Goal: Find specific page/section: Locate a particular part of the current website

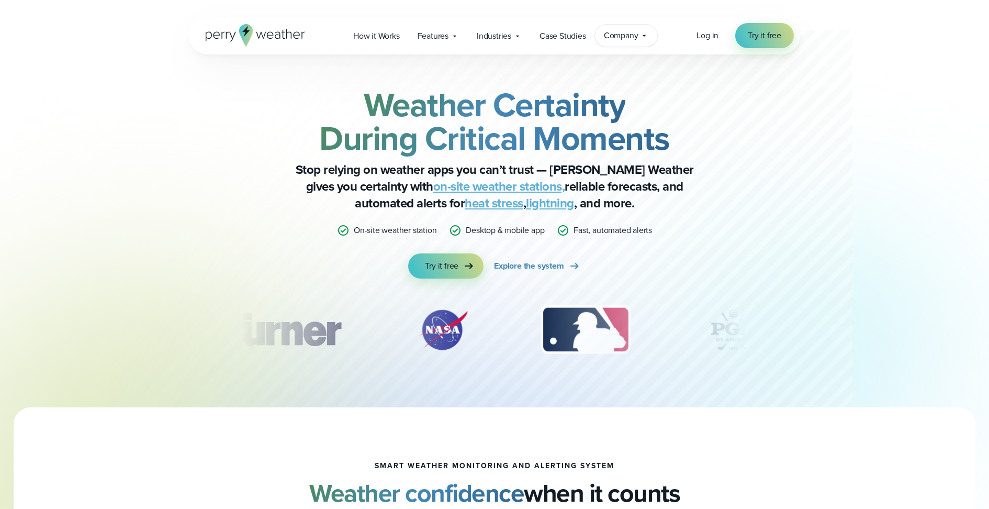
click at [610, 36] on span "Company" at bounding box center [621, 35] width 35 height 13
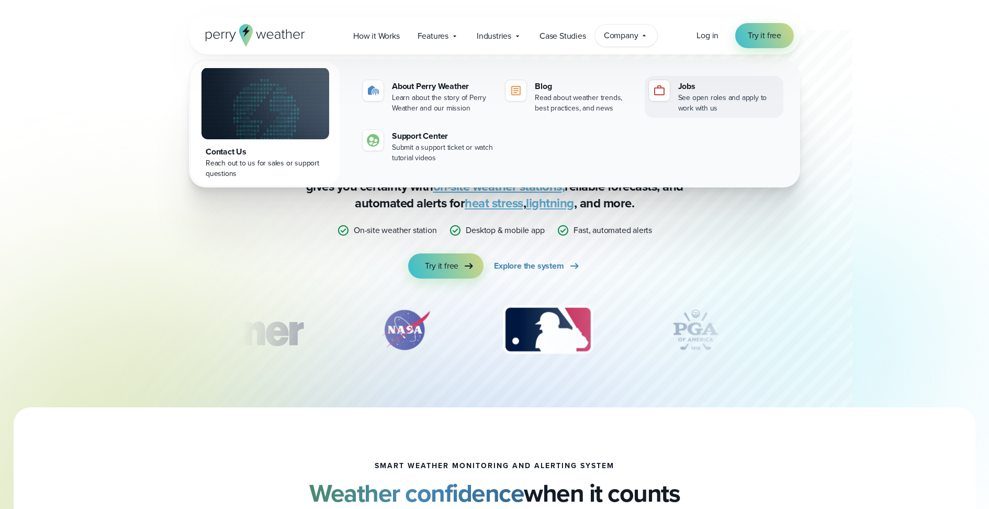
click at [686, 95] on div "See open roles and apply to work with us" at bounding box center [728, 103] width 101 height 21
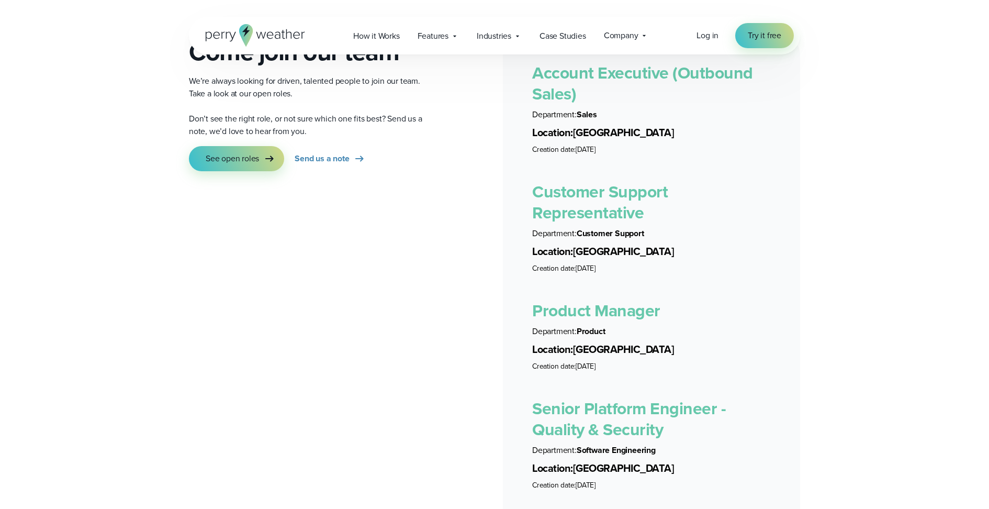
scroll to position [1924, 0]
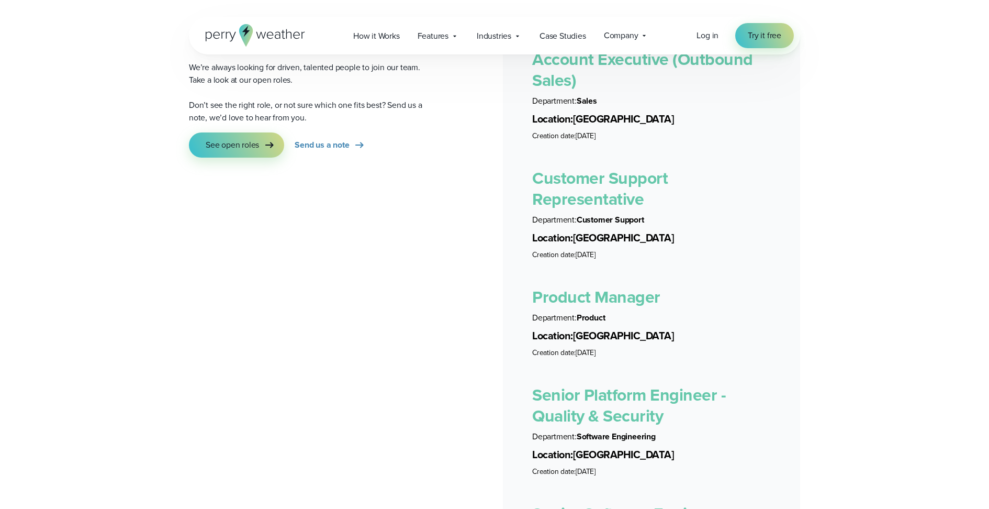
click at [607, 284] on link "Product Manager" at bounding box center [596, 296] width 128 height 25
